Goal: Use online tool/utility: Utilize a website feature to perform a specific function

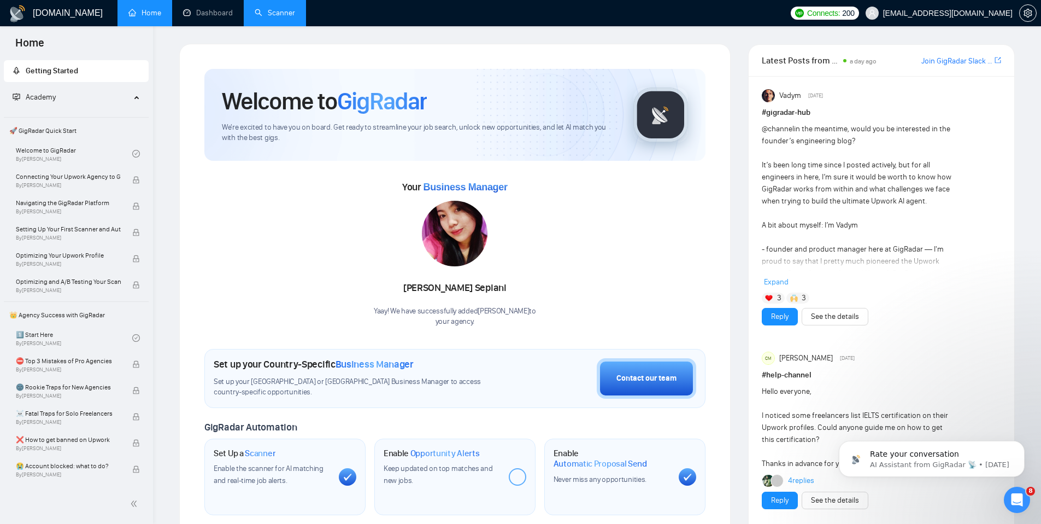
click at [255, 11] on link "Scanner" at bounding box center [275, 12] width 40 height 9
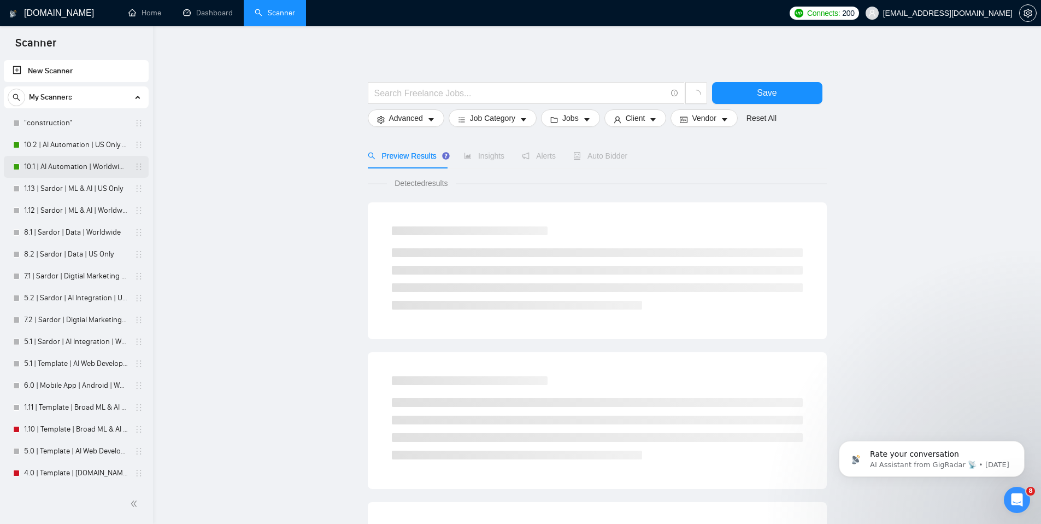
click at [63, 167] on link "10.1 | AI Automation | Worldwide | Simple Sardor" at bounding box center [76, 167] width 104 height 22
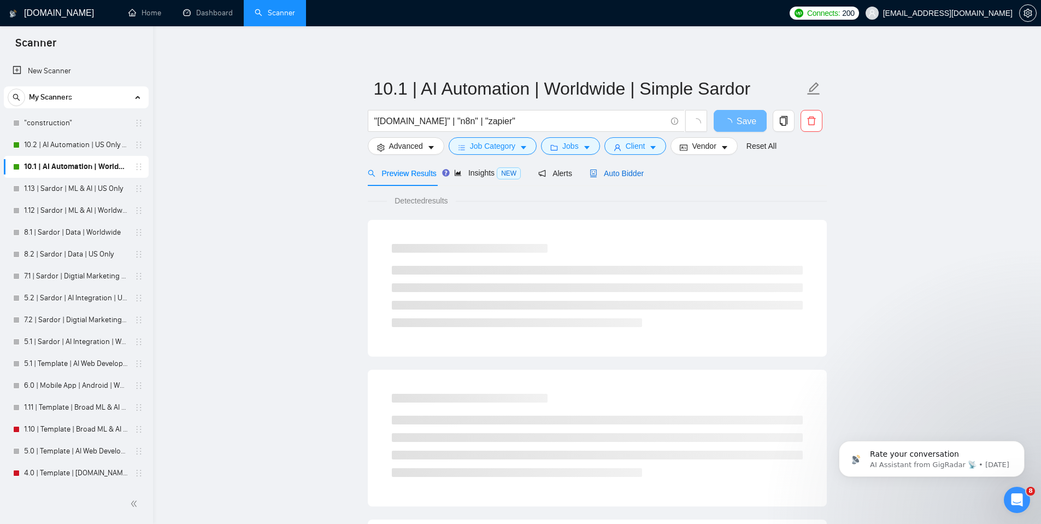
click at [628, 177] on span "Auto Bidder" at bounding box center [617, 173] width 54 height 9
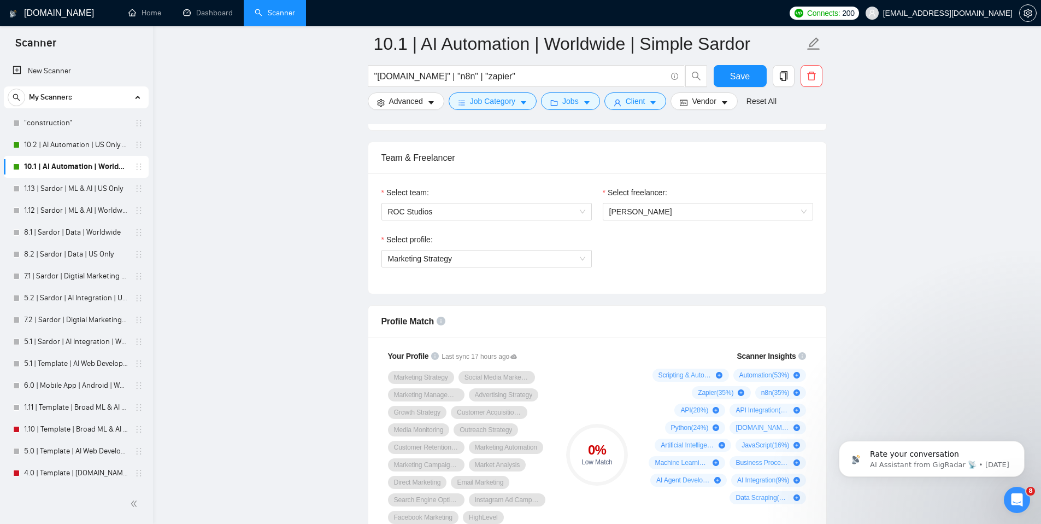
scroll to position [533, 0]
click at [435, 263] on span "Marketing Strategy" at bounding box center [486, 256] width 197 height 16
